Goal: Find specific page/section: Find specific page/section

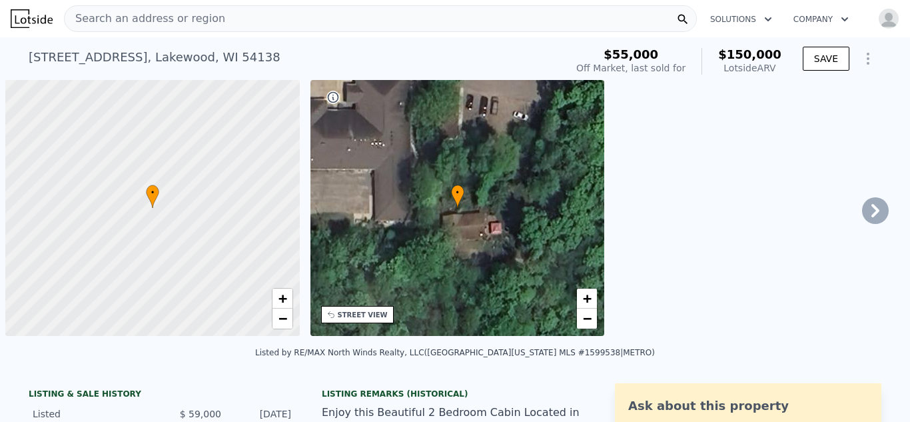
scroll to position [0, 5]
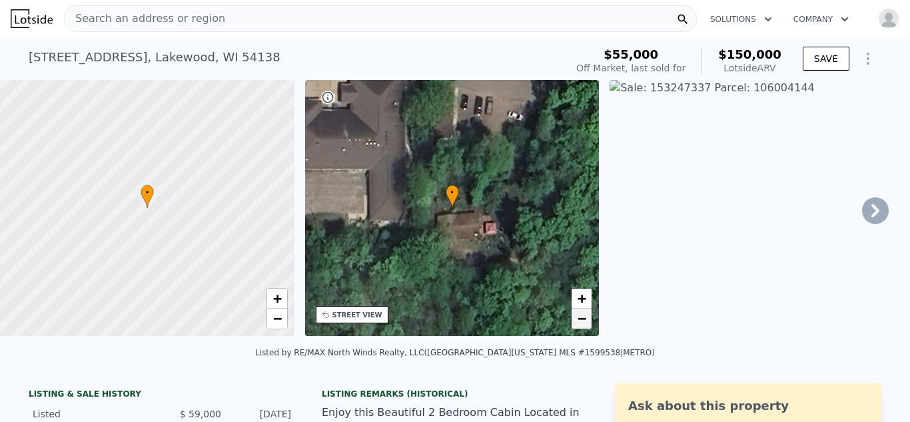
click at [583, 320] on span "−" at bounding box center [582, 318] width 9 height 17
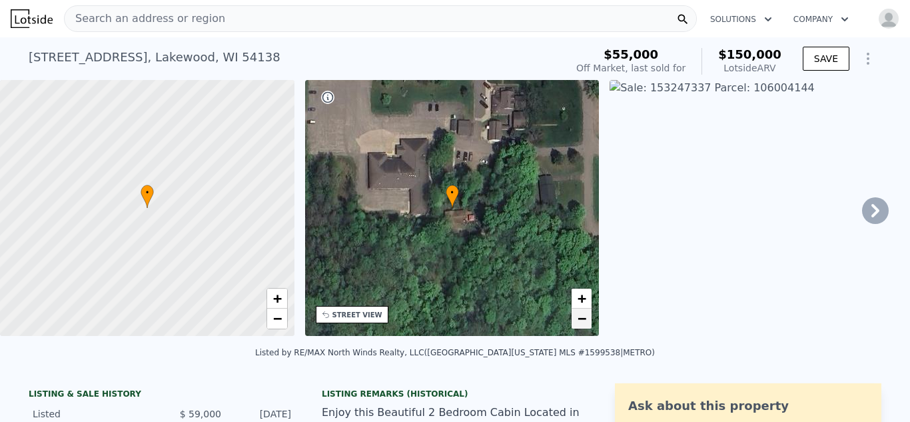
click at [583, 320] on span "−" at bounding box center [582, 318] width 9 height 17
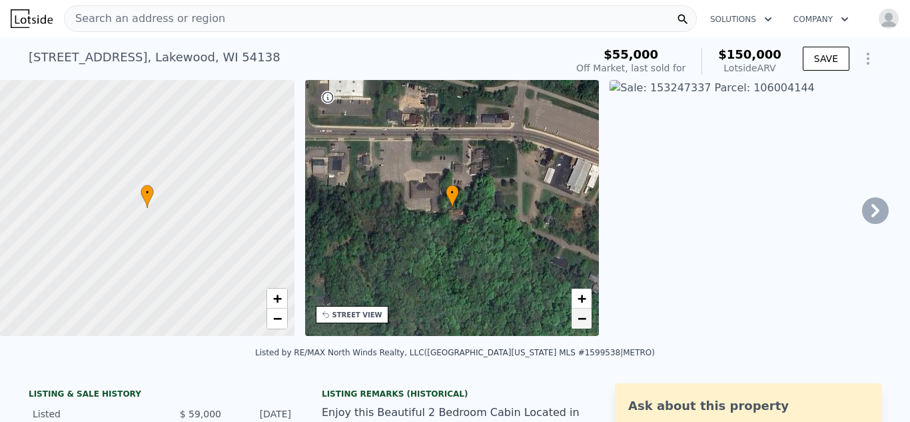
click at [583, 320] on span "−" at bounding box center [582, 318] width 9 height 17
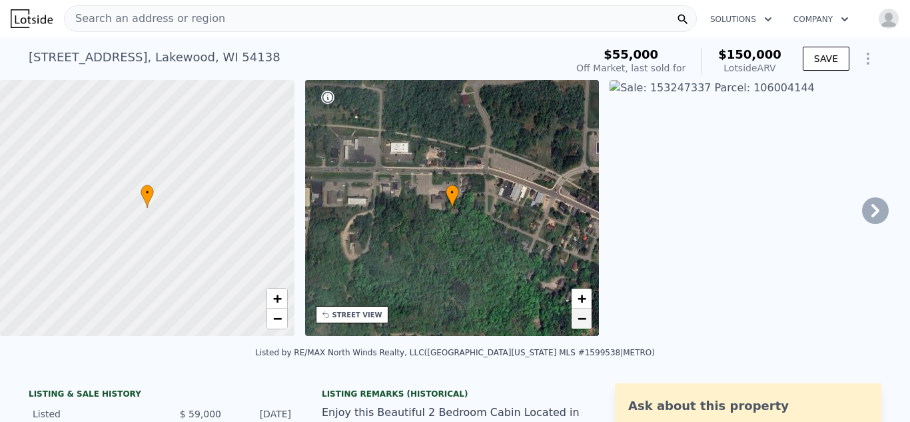
click at [583, 320] on span "−" at bounding box center [582, 318] width 9 height 17
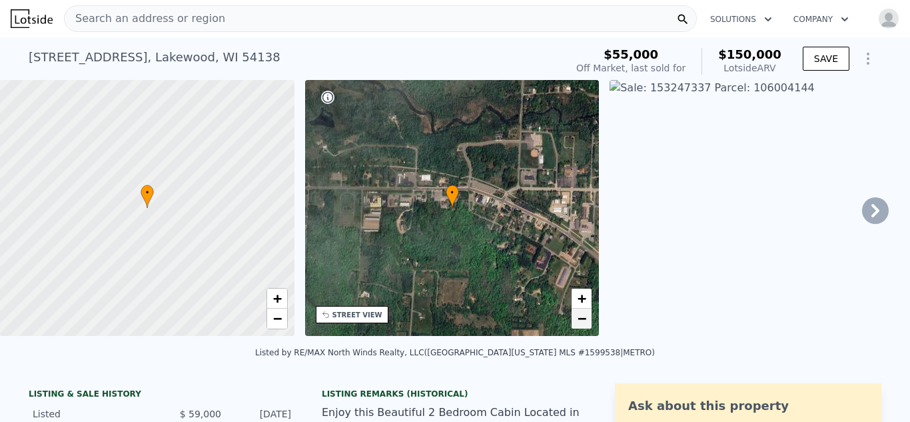
click at [583, 320] on span "−" at bounding box center [582, 318] width 9 height 17
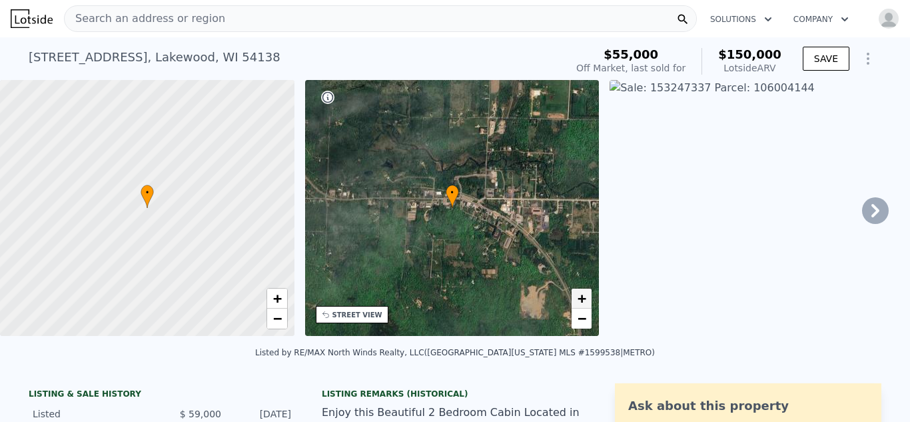
click at [581, 298] on span "+" at bounding box center [582, 298] width 9 height 17
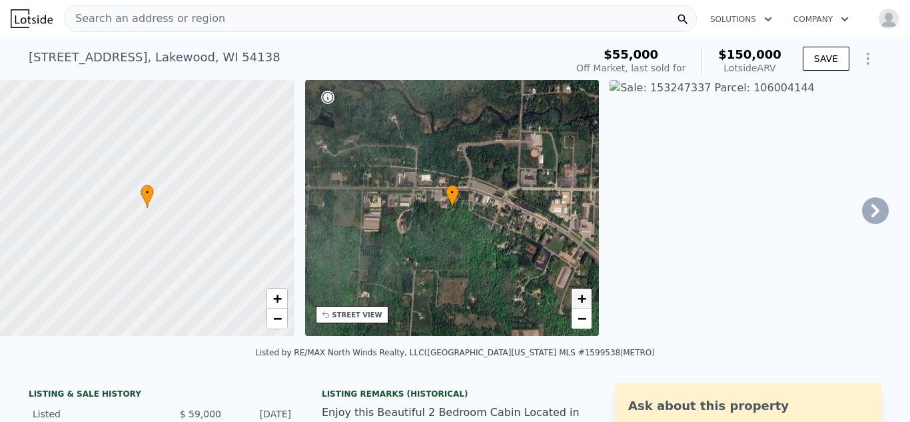
click at [580, 297] on span "+" at bounding box center [582, 298] width 9 height 17
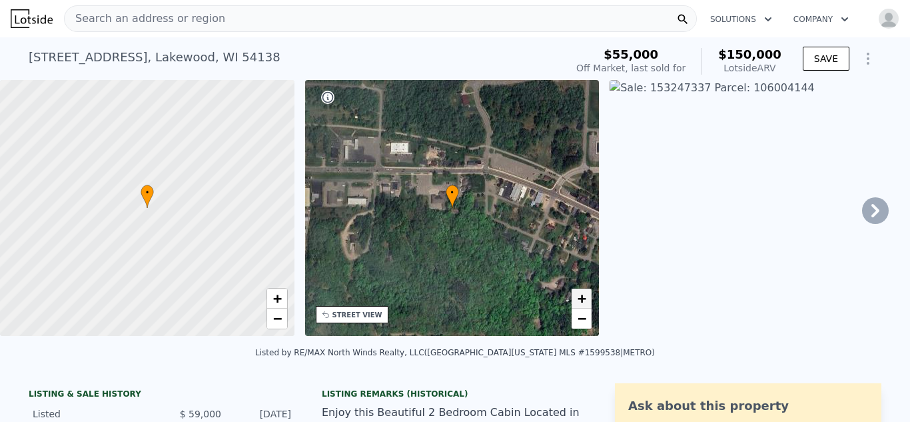
click at [580, 297] on span "+" at bounding box center [582, 298] width 9 height 17
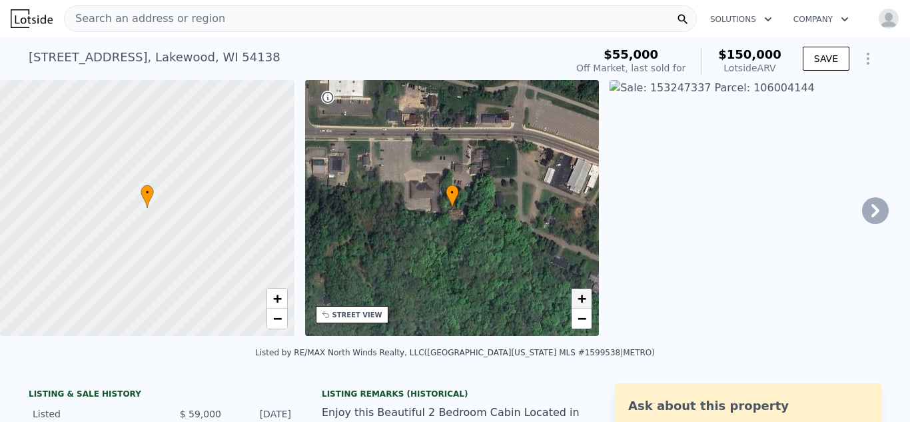
click at [580, 297] on span "+" at bounding box center [582, 298] width 9 height 17
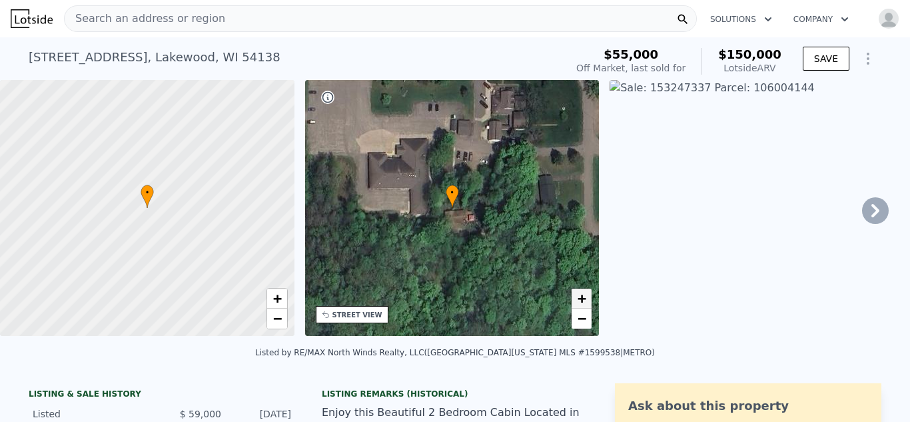
click at [580, 297] on span "+" at bounding box center [582, 298] width 9 height 17
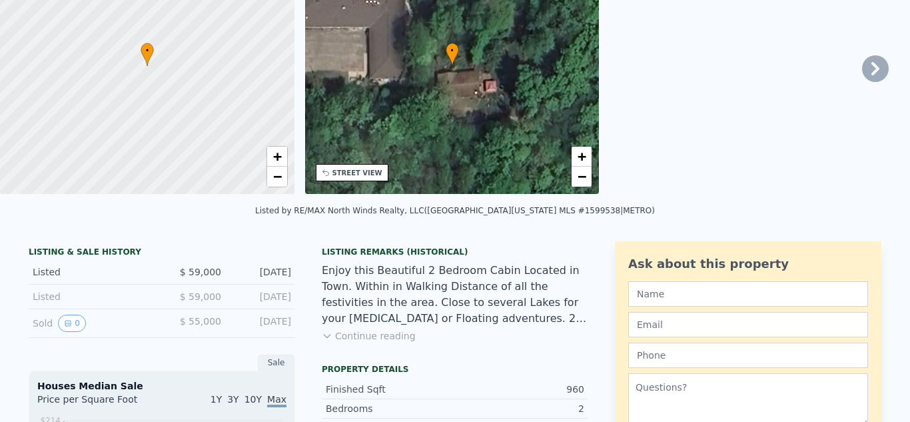
scroll to position [0, 0]
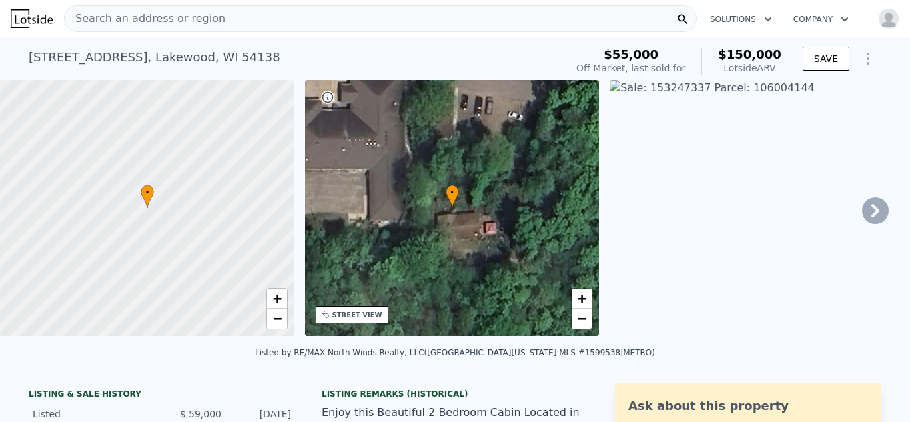
click at [190, 19] on span "Search an address or region" at bounding box center [145, 19] width 161 height 16
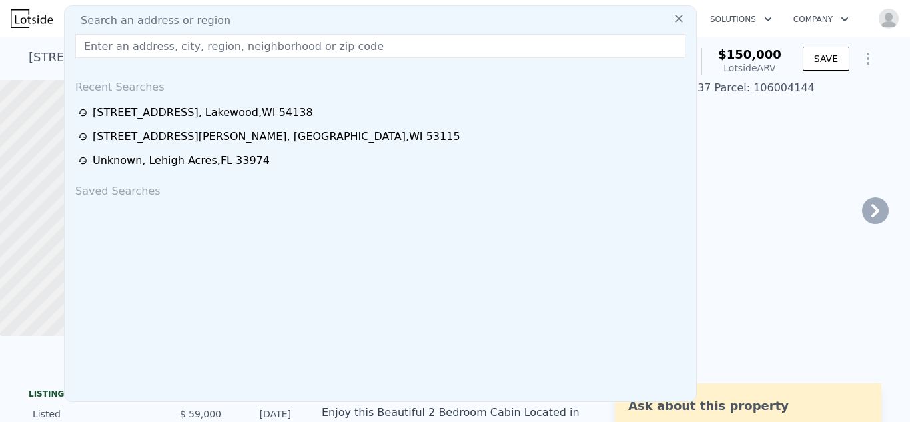
type input "[STREET_ADDRESS]"
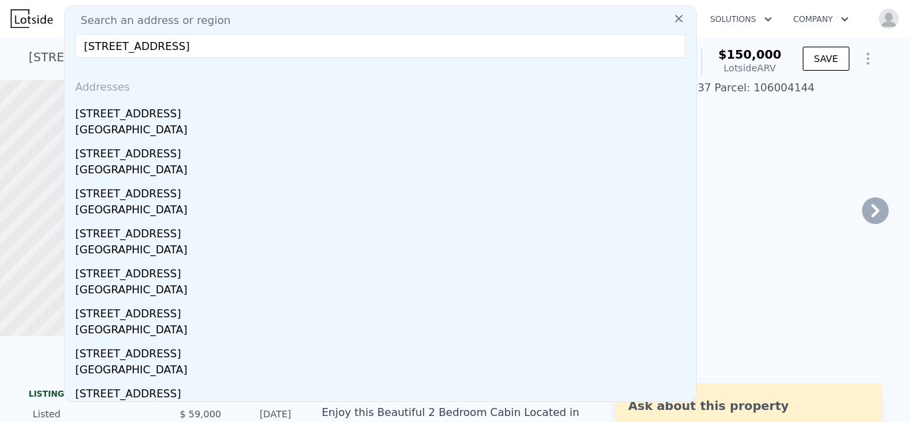
click at [315, 50] on input "[STREET_ADDRESS]" at bounding box center [380, 46] width 610 height 24
click at [53, 35] on nav "Search an address or region Search an address or region [STREET_ADDRESS] Addres…" at bounding box center [455, 18] width 910 height 37
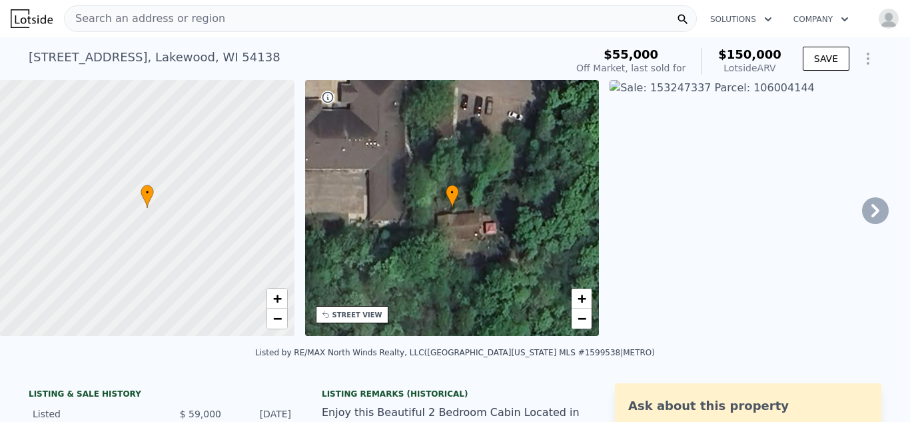
click at [198, 16] on span "Search an address or region" at bounding box center [145, 19] width 161 height 16
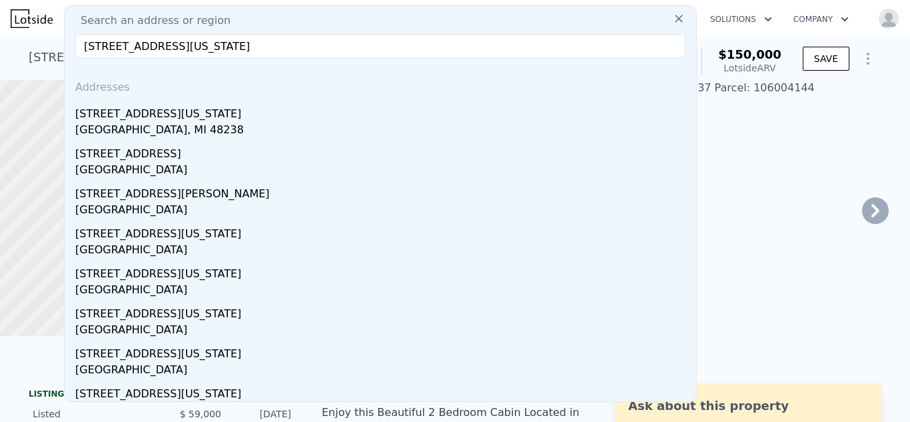
click at [340, 71] on div "Addresses" at bounding box center [380, 85] width 621 height 32
drag, startPoint x: 267, startPoint y: 47, endPoint x: 69, endPoint y: 41, distance: 198.6
click at [69, 41] on div "Search an address or region [GEOGRAPHIC_DATA][US_STATE] Addresses [STREET_ADDRE…" at bounding box center [380, 203] width 633 height 396
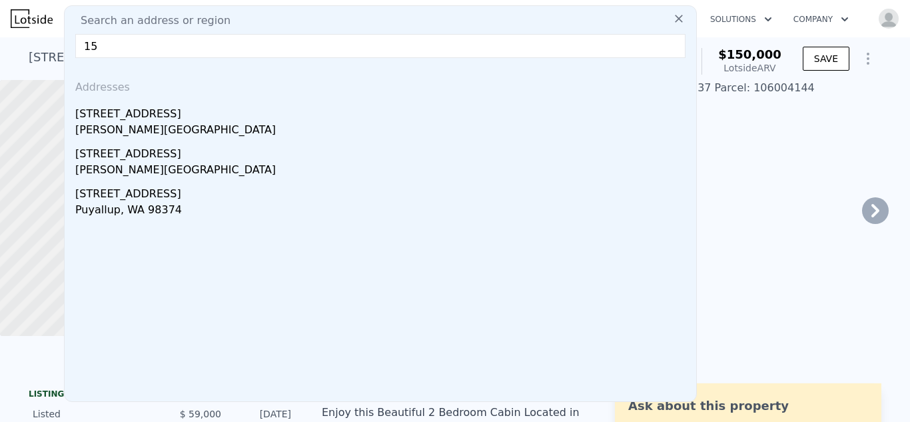
type input "1"
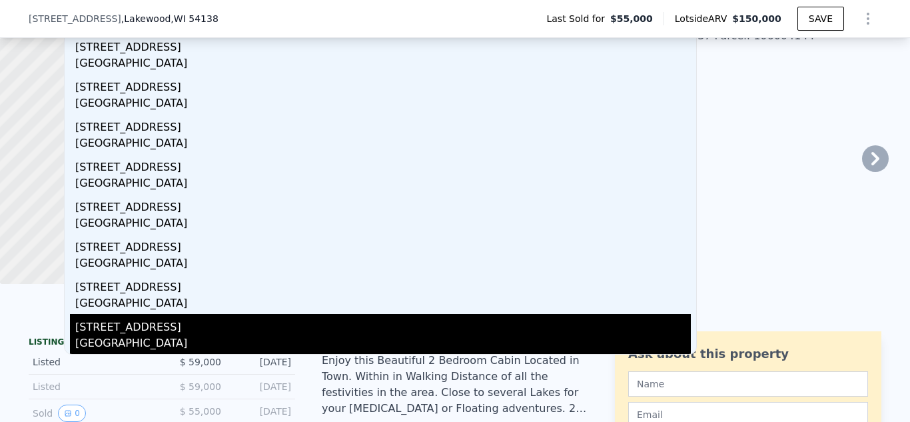
scroll to position [106, 0]
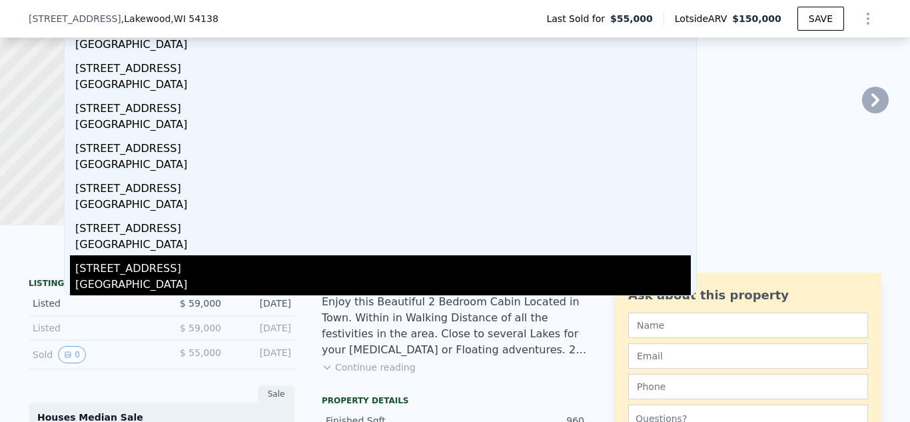
type input "[STREET_ADDRESS]"
click at [108, 274] on div "[STREET_ADDRESS]" at bounding box center [382, 265] width 615 height 21
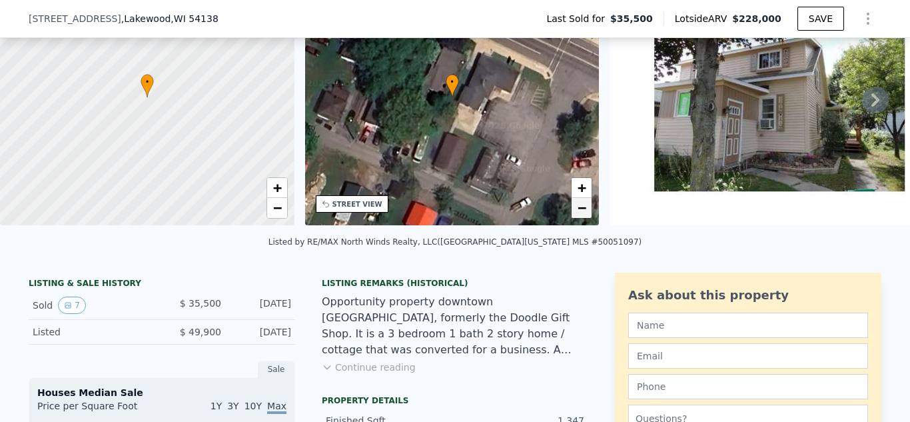
click at [580, 208] on span "−" at bounding box center [582, 207] width 9 height 17
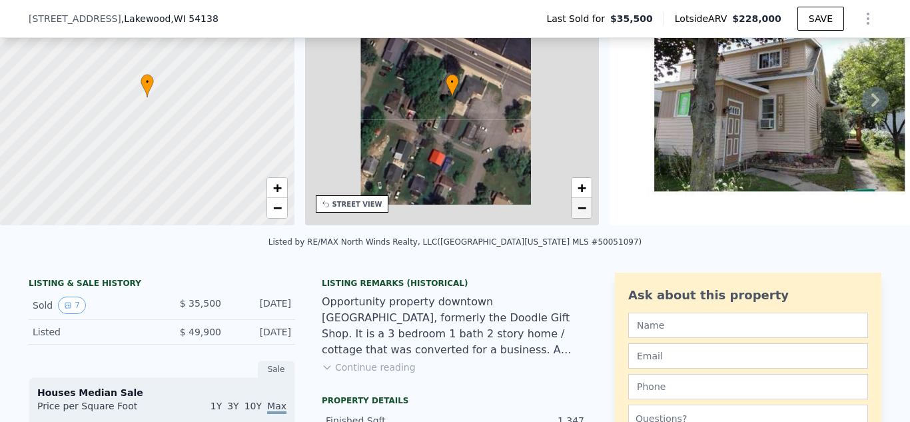
scroll to position [75, 0]
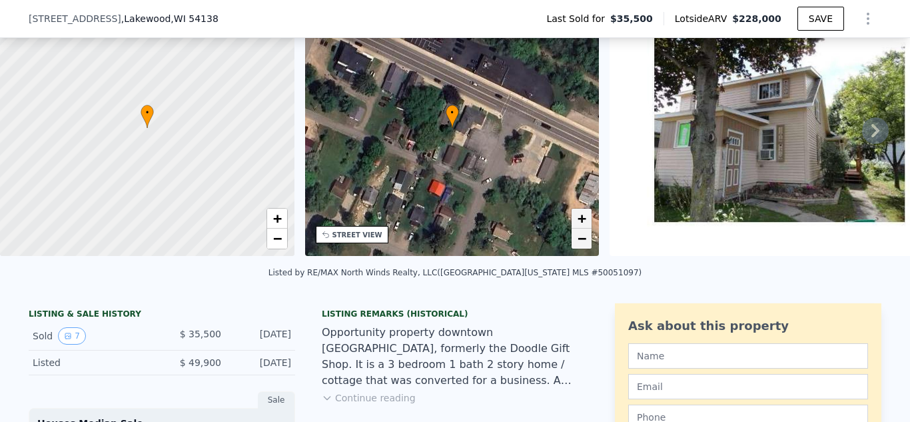
click at [580, 208] on link "+" at bounding box center [582, 218] width 20 height 20
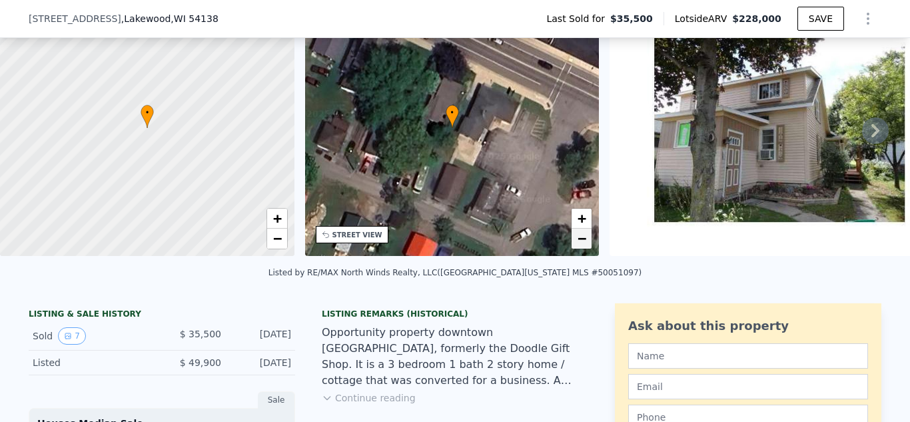
click at [578, 238] on span "−" at bounding box center [582, 238] width 9 height 17
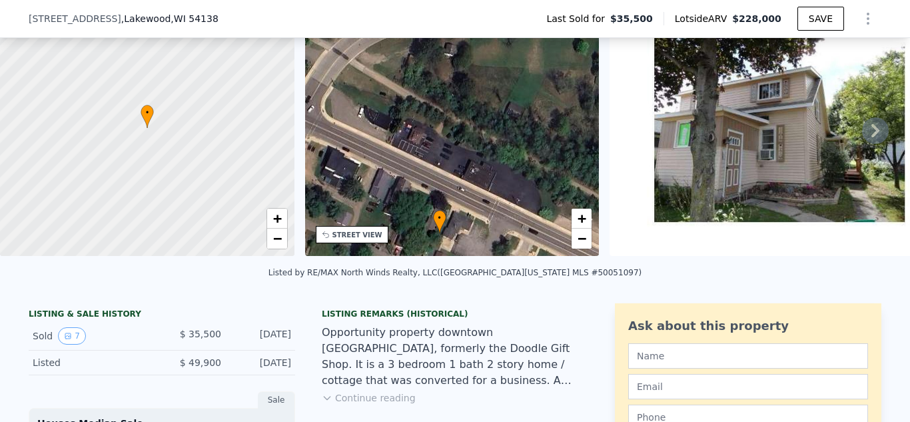
drag, startPoint x: 532, startPoint y: 109, endPoint x: 519, endPoint y: 214, distance: 106.0
click at [519, 214] on div "• + −" at bounding box center [452, 128] width 294 height 256
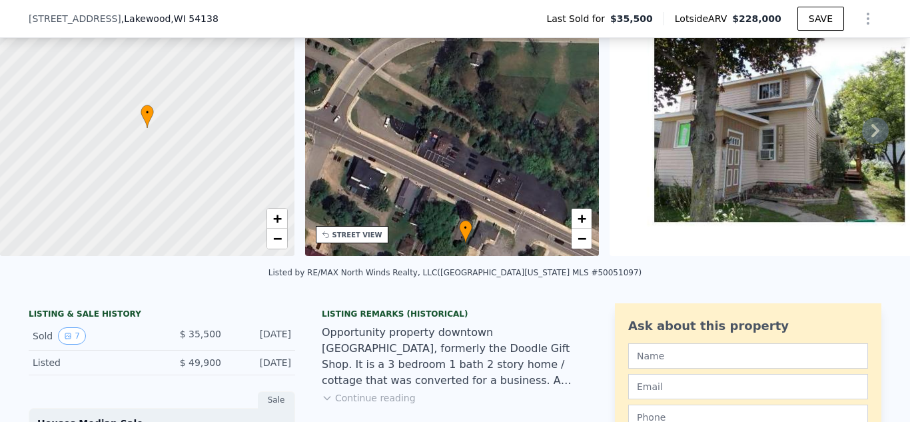
drag, startPoint x: 428, startPoint y: 147, endPoint x: 467, endPoint y: 161, distance: 41.7
click at [466, 161] on div "• + −" at bounding box center [452, 128] width 294 height 256
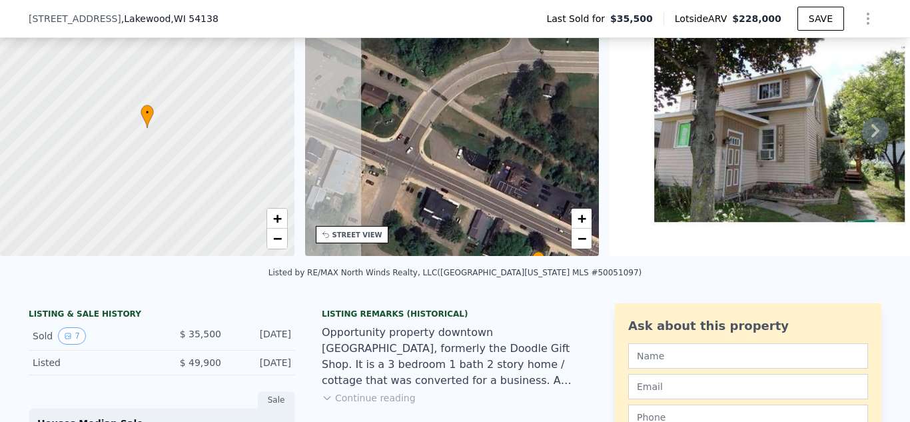
drag, startPoint x: 380, startPoint y: 117, endPoint x: 460, endPoint y: 154, distance: 87.6
click at [460, 154] on div "• + −" at bounding box center [452, 128] width 294 height 256
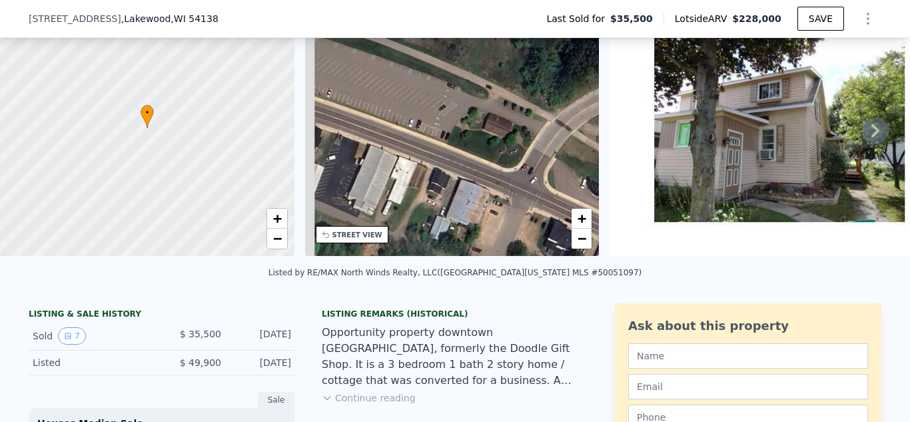
drag, startPoint x: 389, startPoint y: 125, endPoint x: 600, endPoint y: 164, distance: 214.8
click at [600, 164] on div "• + − • + − STREET VIEW Loading... SATELLITE VIEW" at bounding box center [455, 130] width 910 height 260
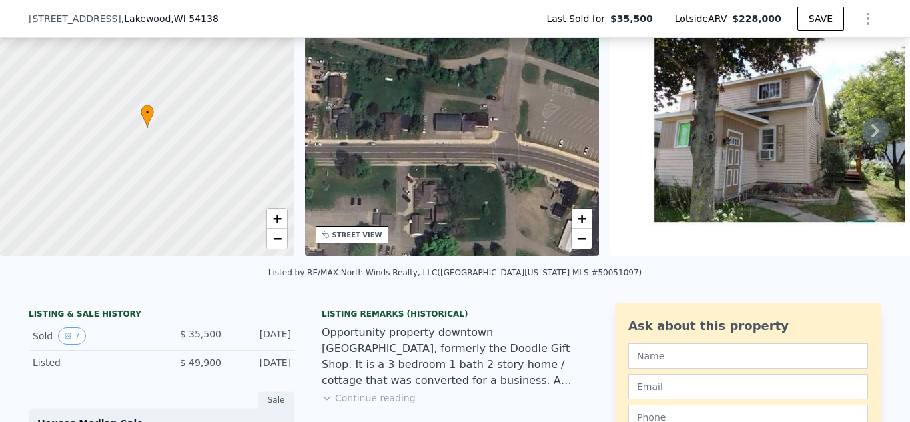
drag, startPoint x: 393, startPoint y: 105, endPoint x: 552, endPoint y: 134, distance: 161.1
click at [552, 134] on div "• + −" at bounding box center [452, 128] width 294 height 256
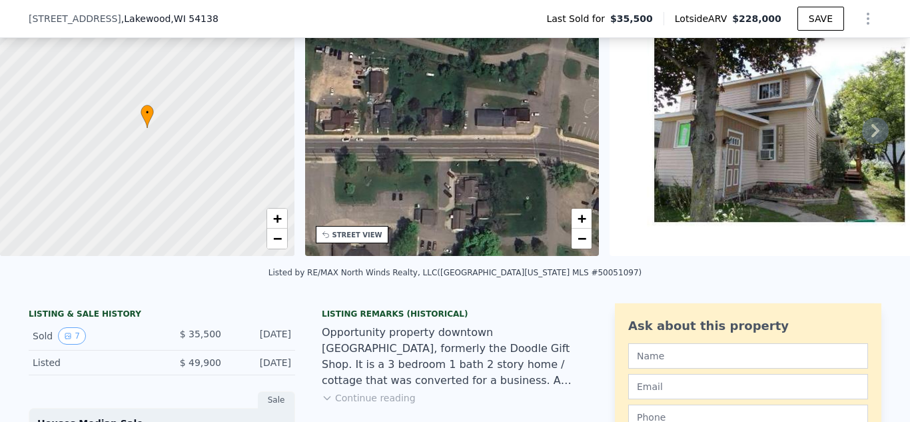
click at [422, 113] on div "• + −" at bounding box center [452, 128] width 294 height 256
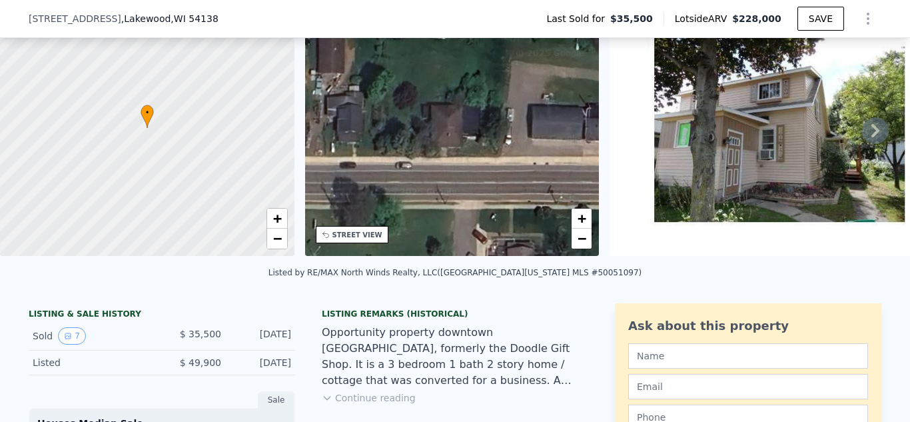
click at [442, 117] on div "• + −" at bounding box center [452, 128] width 294 height 256
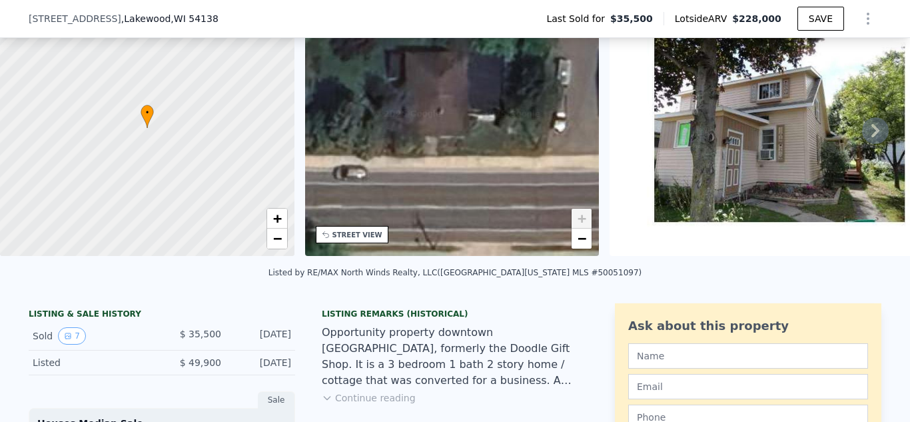
drag, startPoint x: 453, startPoint y: 147, endPoint x: 438, endPoint y: 106, distance: 43.2
click at [438, 106] on div "• + −" at bounding box center [452, 128] width 294 height 256
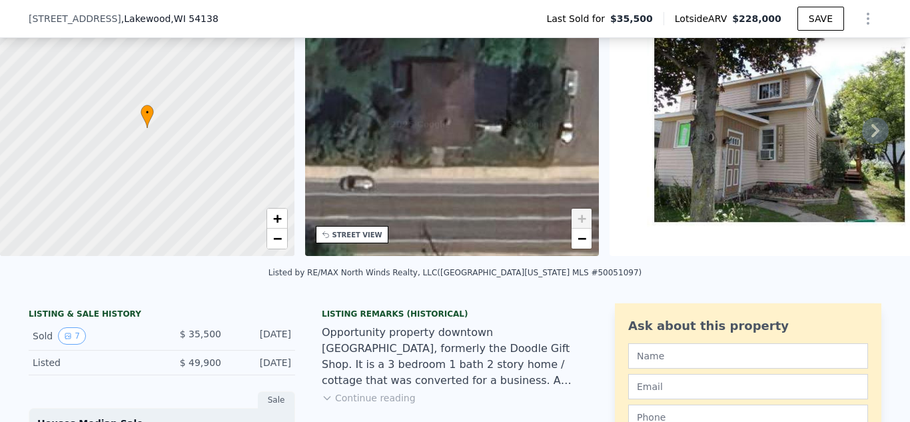
click at [454, 220] on div "• + −" at bounding box center [452, 128] width 294 height 256
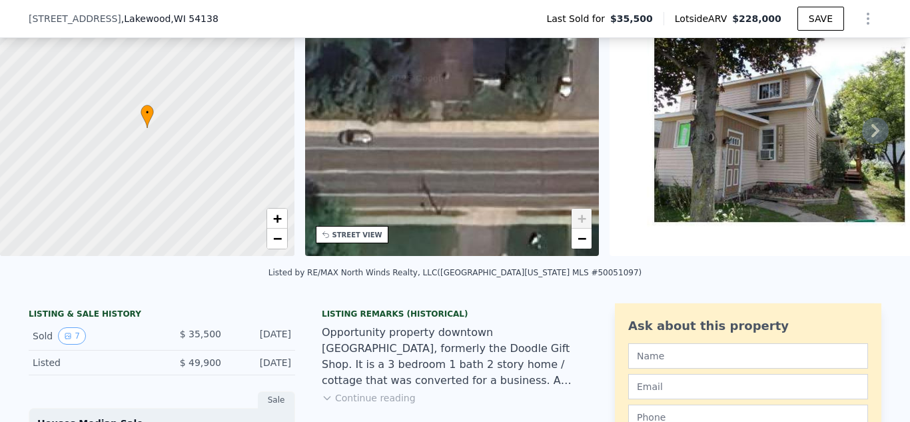
click at [351, 230] on div "STREET VIEW" at bounding box center [357, 235] width 50 height 10
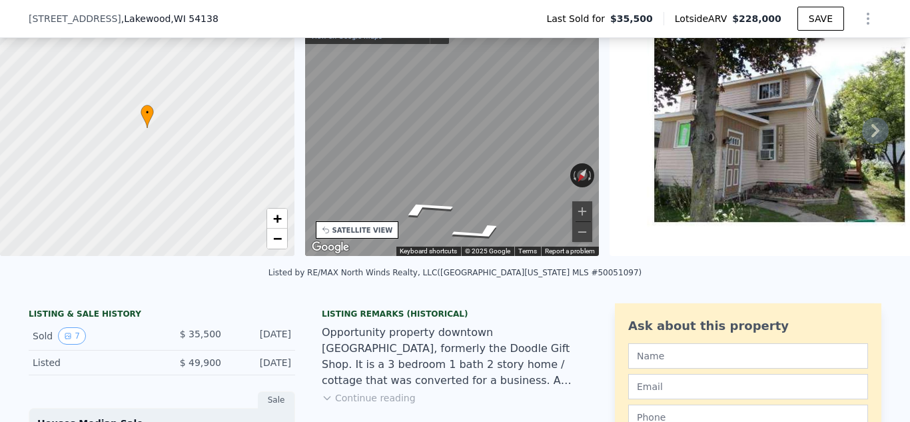
click at [617, 164] on div "• + − • + − STREET VIEW ← Move left → Move right ↑ Move up ↓ Move down + Zoom i…" at bounding box center [455, 130] width 910 height 260
click at [447, 181] on icon "Go Northwest, 32nd Division Memorial Hwy" at bounding box center [451, 182] width 81 height 19
click at [447, 181] on icon "Go Northwest, 32nd Division Memorial Hwy" at bounding box center [452, 183] width 81 height 20
click at [447, 181] on icon "Go Northwest, 32nd Division Memorial Hwy" at bounding box center [454, 183] width 82 height 20
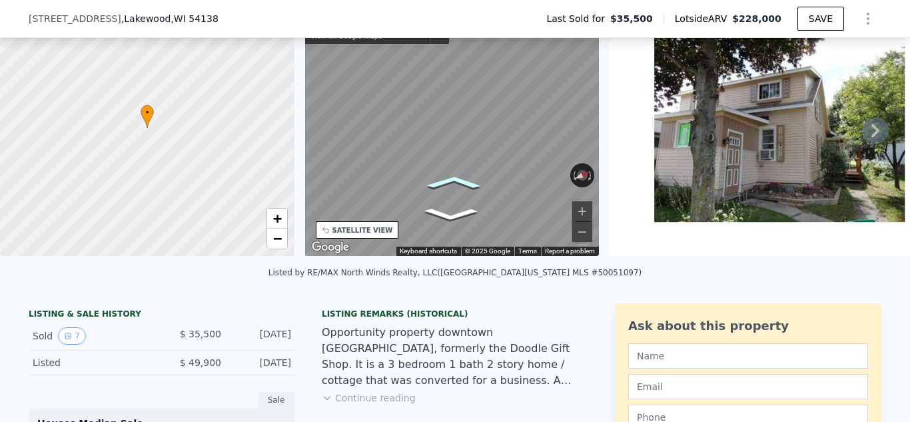
click at [447, 181] on icon "Go Northwest, 32nd Division Memorial Hwy" at bounding box center [454, 183] width 82 height 20
click at [447, 181] on icon "Go Northwest, 32nd Division Memorial Hwy" at bounding box center [452, 182] width 80 height 19
click at [447, 177] on icon "Go Northwest, 32nd Division Memorial Hwy" at bounding box center [452, 182] width 80 height 19
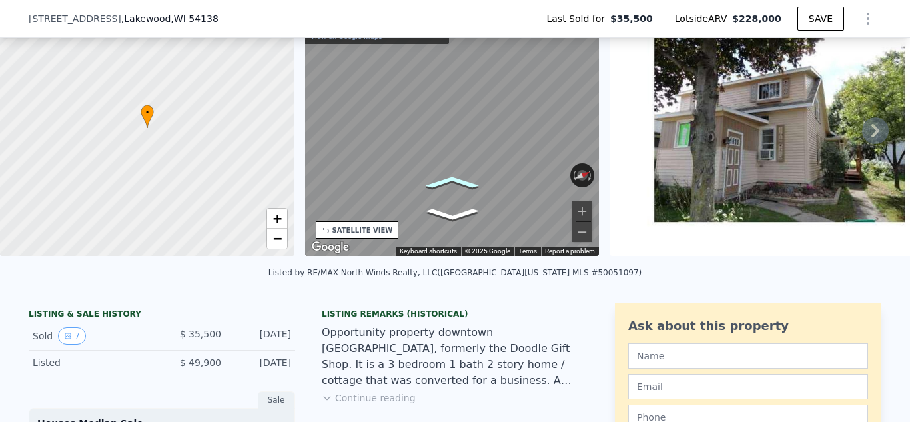
click at [447, 177] on icon "Go Northwest, 32nd Division Memorial Hwy" at bounding box center [452, 182] width 80 height 19
click at [447, 177] on icon "Go Northwest, 32nd Division Memorial Hwy" at bounding box center [450, 182] width 82 height 20
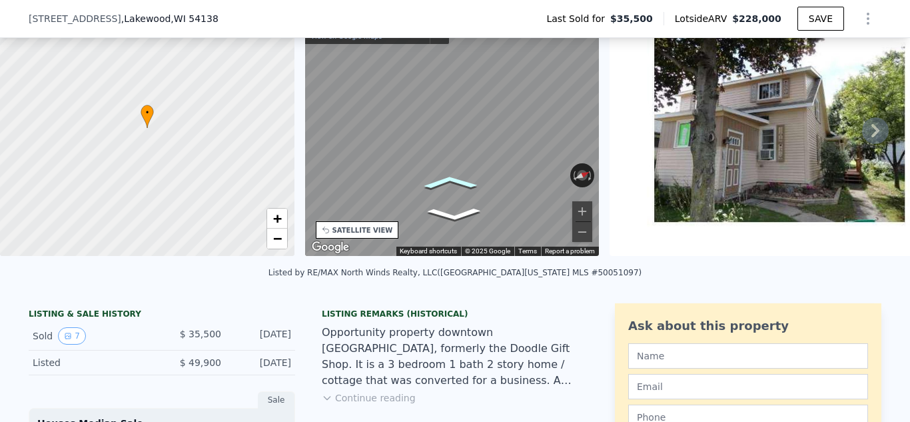
click at [447, 177] on icon "Go West, 32nd Division Memorial Hwy" at bounding box center [449, 182] width 83 height 20
click at [447, 177] on icon "Go West, 32nd Division Memorial Hwy" at bounding box center [449, 182] width 84 height 21
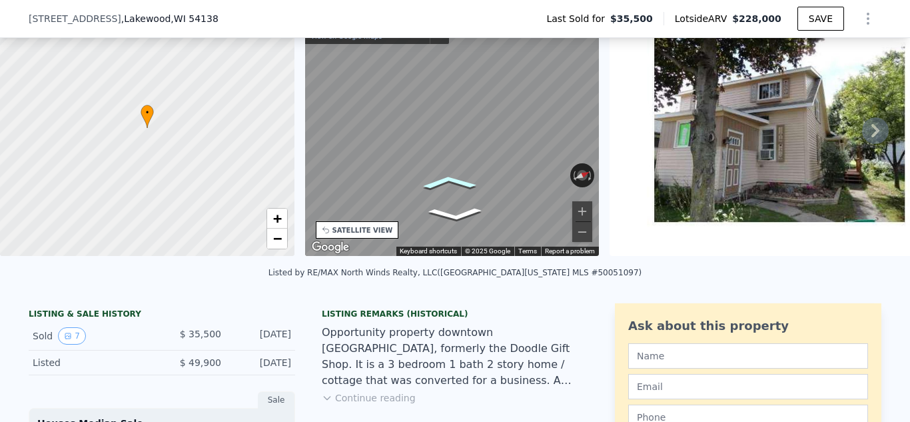
click at [447, 177] on icon "Go West, 32nd Division Memorial Hwy" at bounding box center [449, 182] width 84 height 21
click at [447, 177] on icon "Go West, 32nd Division Memorial Hwy" at bounding box center [448, 182] width 84 height 21
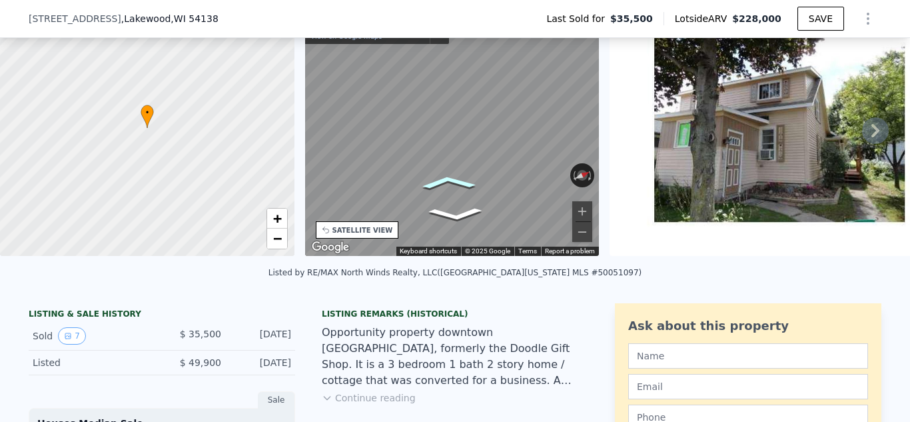
click at [447, 177] on icon "Go West, 32nd Division Memorial Hwy" at bounding box center [448, 182] width 85 height 21
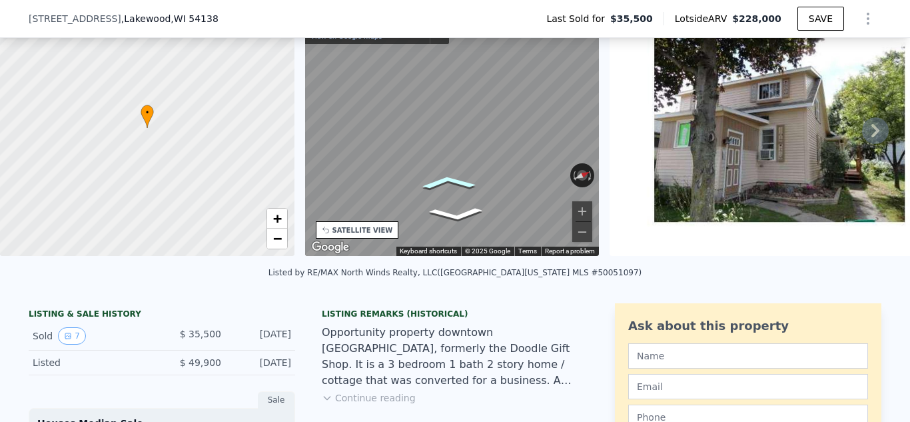
click at [447, 177] on icon "Go West, 32nd Division Memorial Hwy" at bounding box center [448, 182] width 85 height 21
click at [447, 177] on icon "Go West, 32nd Division Memorial Hwy" at bounding box center [447, 182] width 85 height 21
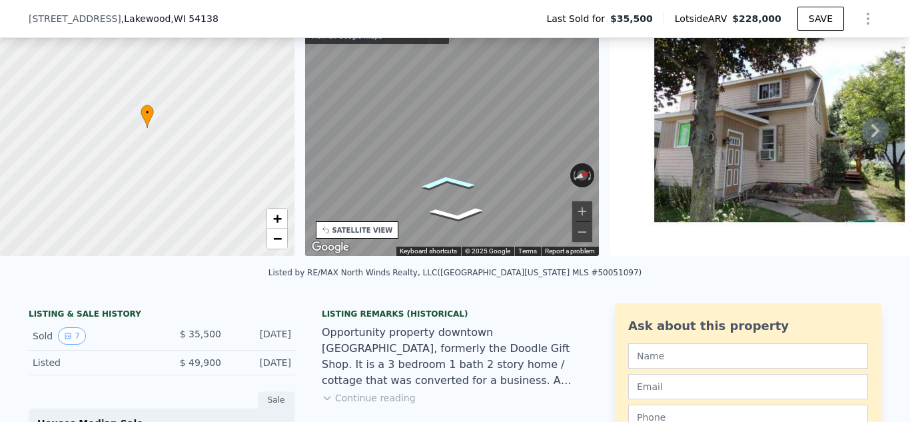
click at [447, 177] on icon "Go West, 32nd Division Memorial Hwy" at bounding box center [446, 181] width 85 height 21
click at [447, 177] on icon "Go West, WI-32" at bounding box center [446, 181] width 85 height 21
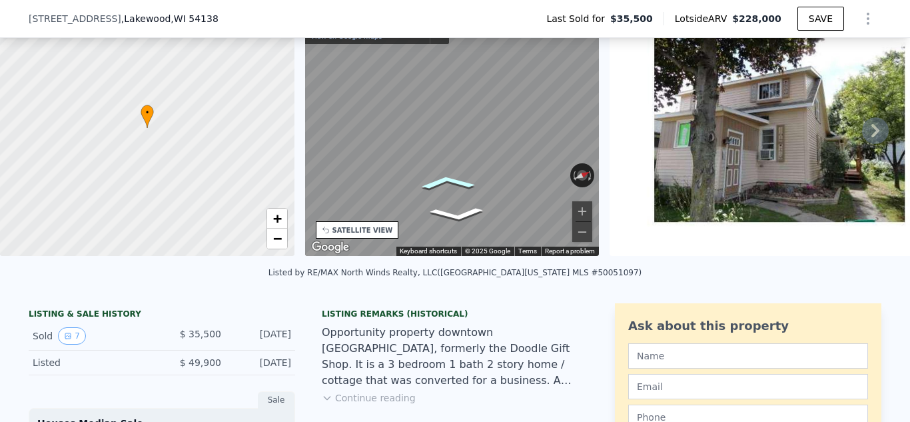
click at [447, 177] on icon "Go West, WI-32" at bounding box center [446, 181] width 85 height 21
click at [447, 177] on icon "Go West, WI-32" at bounding box center [444, 182] width 87 height 23
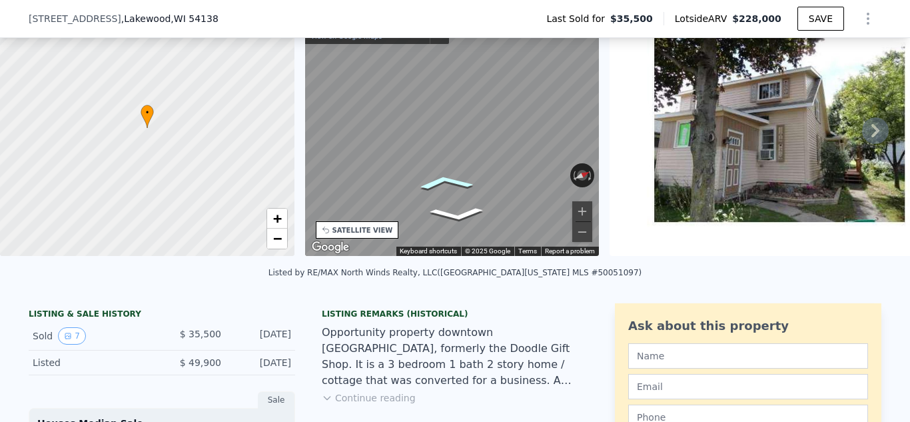
click at [447, 177] on icon "Go West, WI-32" at bounding box center [444, 182] width 87 height 23
click at [447, 177] on icon "Go West, WI-32" at bounding box center [440, 183] width 92 height 25
click at [440, 182] on icon "Go West, 32nd Division Memorial Hwy" at bounding box center [431, 184] width 98 height 28
click at [434, 181] on icon "Go West, 32nd Division Memorial Hwy" at bounding box center [431, 184] width 98 height 28
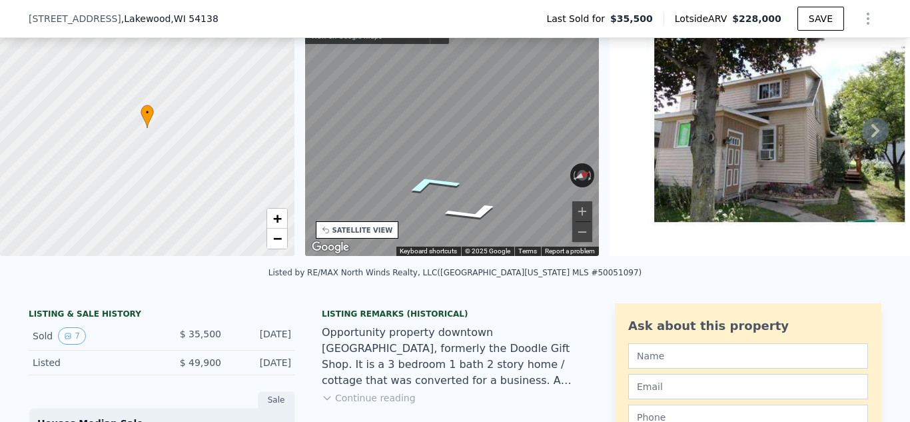
click at [434, 181] on icon "Go West, 32nd Division Memorial Hwy" at bounding box center [431, 184] width 98 height 28
click at [579, 210] on button "Zoom in" at bounding box center [582, 211] width 20 height 20
click at [370, 158] on div "← Move left → Move right ↑ Move up ↓ Move down + Zoom in - Zoom out [GEOGRAPHIC…" at bounding box center [452, 128] width 294 height 256
